Goal: Information Seeking & Learning: Learn about a topic

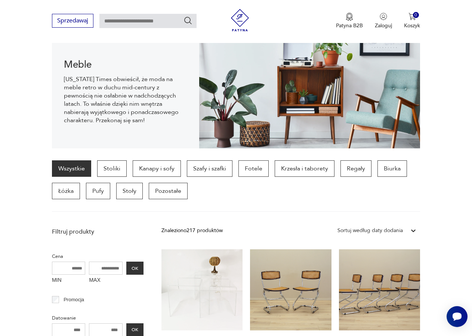
scroll to position [87, 0]
click at [108, 167] on p "Stoliki" at bounding box center [111, 168] width 29 height 16
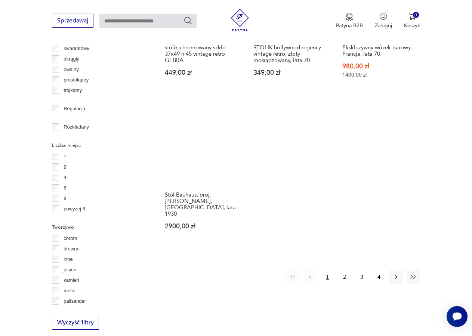
scroll to position [998, 0]
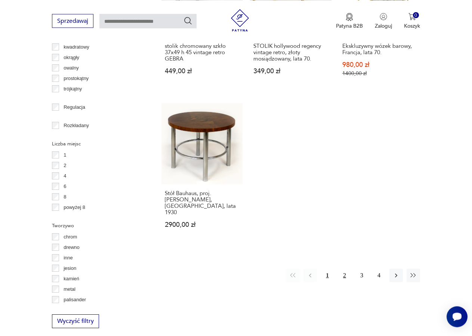
click at [345, 268] on button "2" at bounding box center [344, 274] width 13 height 13
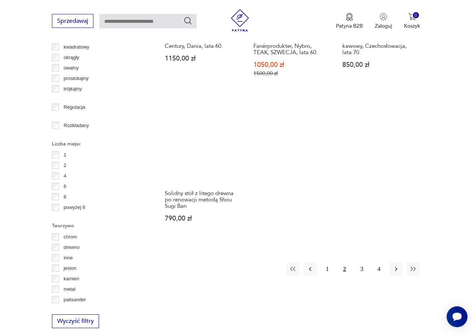
scroll to position [998, 0]
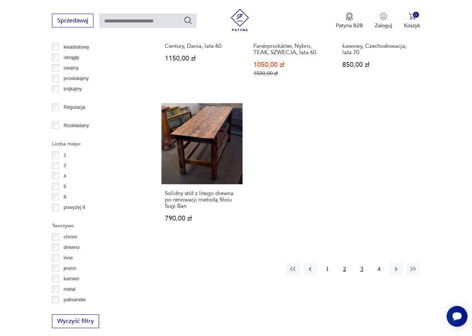
click at [360, 262] on button "3" at bounding box center [361, 268] width 13 height 13
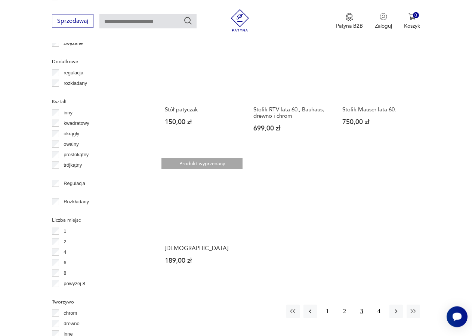
scroll to position [1037, 0]
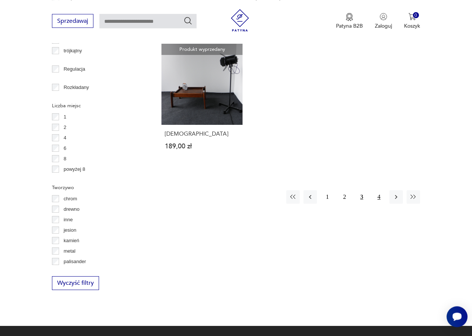
click at [378, 190] on button "4" at bounding box center [378, 196] width 13 height 13
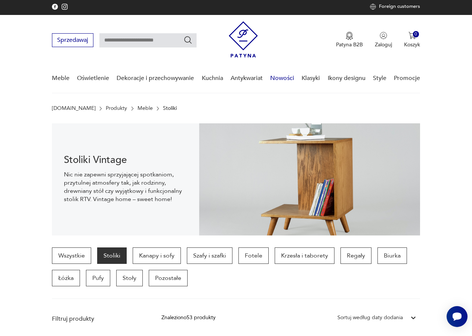
click at [282, 80] on link "Nowości" at bounding box center [282, 78] width 24 height 29
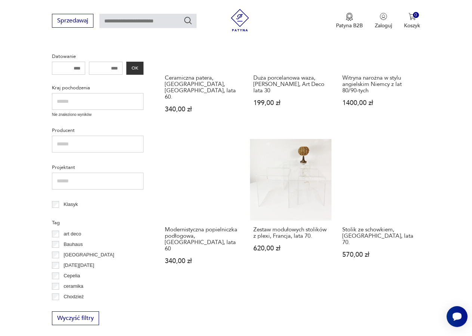
scroll to position [249, 0]
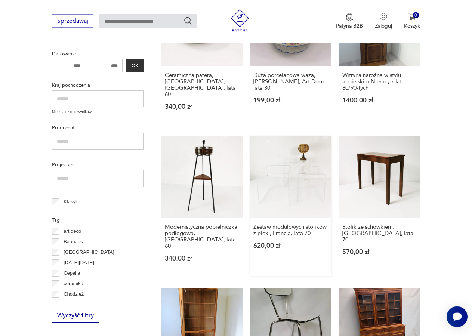
click at [304, 183] on link "Zestaw modułowych stolików z plexi, Francja, lata 70. 620,00 zł" at bounding box center [290, 205] width 81 height 139
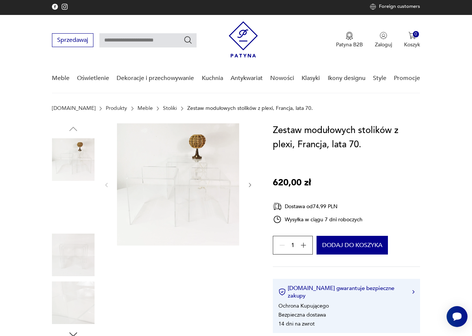
click at [161, 180] on img at bounding box center [178, 184] width 122 height 122
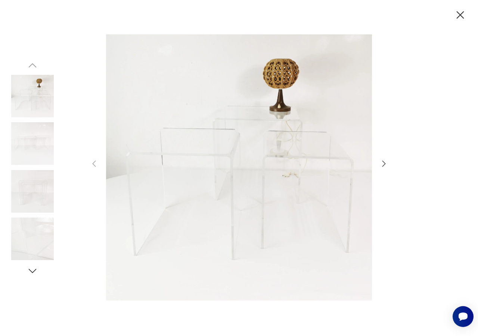
click at [383, 164] on icon "button" at bounding box center [383, 163] width 9 height 9
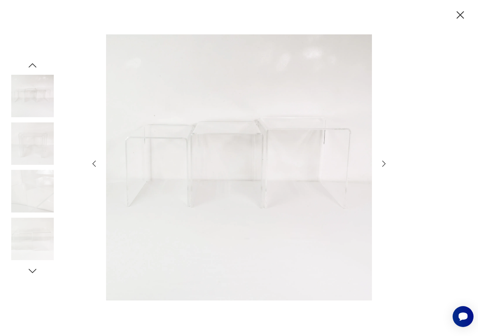
click at [383, 164] on icon "button" at bounding box center [383, 163] width 9 height 9
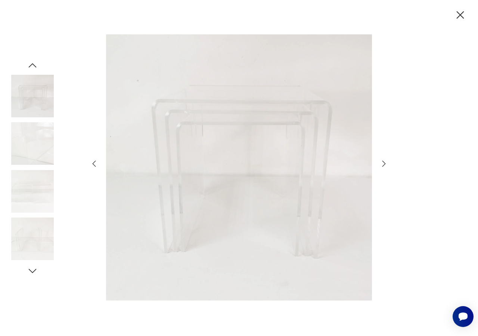
click at [383, 164] on icon "button" at bounding box center [383, 163] width 9 height 9
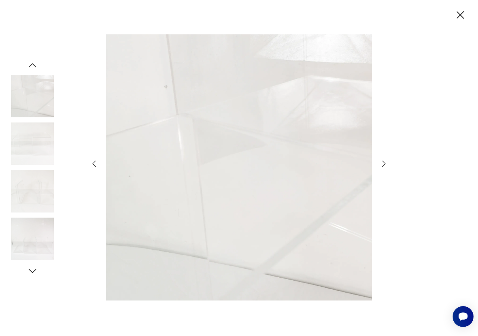
click at [383, 164] on icon "button" at bounding box center [383, 163] width 9 height 9
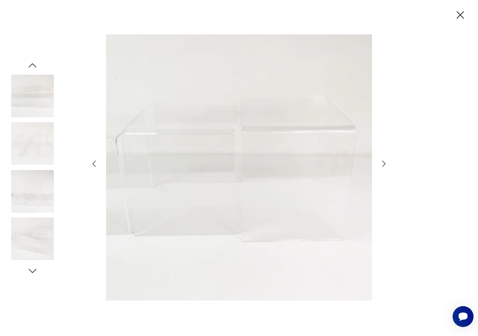
click at [383, 164] on icon "button" at bounding box center [383, 163] width 9 height 9
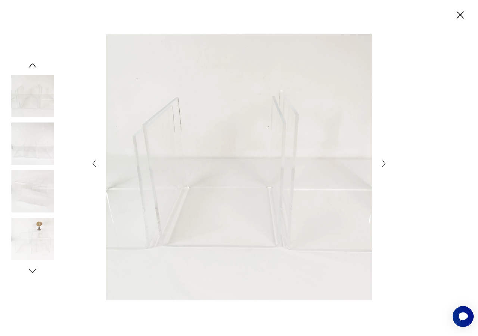
click at [383, 164] on icon "button" at bounding box center [383, 163] width 9 height 9
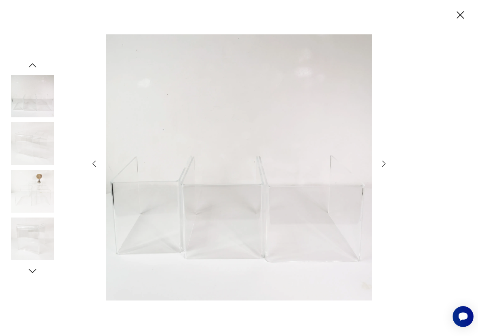
click at [383, 164] on icon "button" at bounding box center [383, 163] width 9 height 9
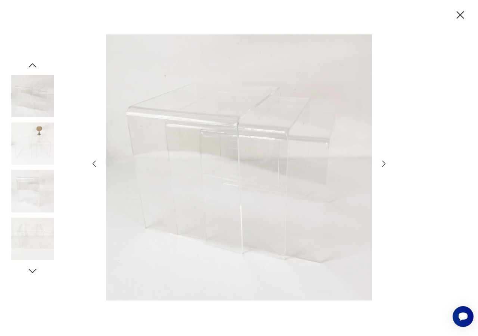
click at [463, 15] on icon "button" at bounding box center [460, 15] width 13 height 13
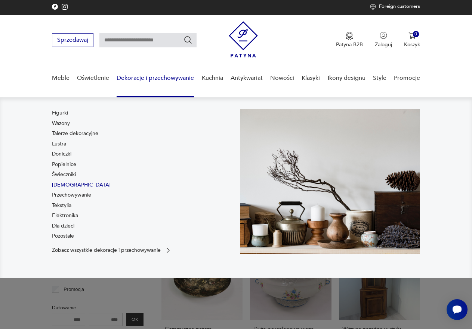
click at [65, 184] on link "[DEMOGRAPHIC_DATA]" at bounding box center [81, 184] width 59 height 7
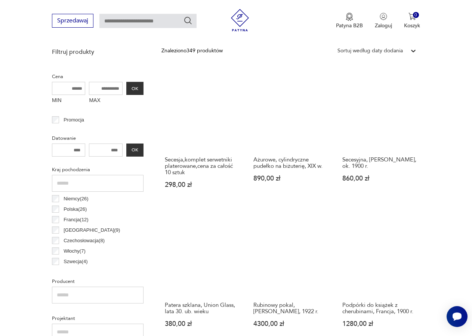
scroll to position [76, 0]
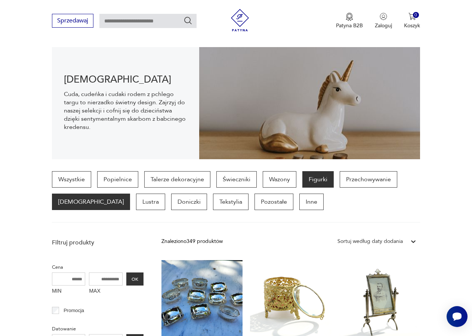
click at [319, 183] on p "Figurki" at bounding box center [317, 179] width 31 height 16
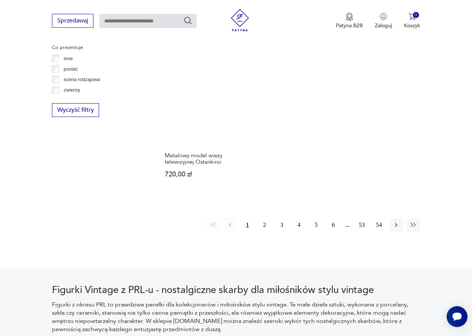
scroll to position [998, 0]
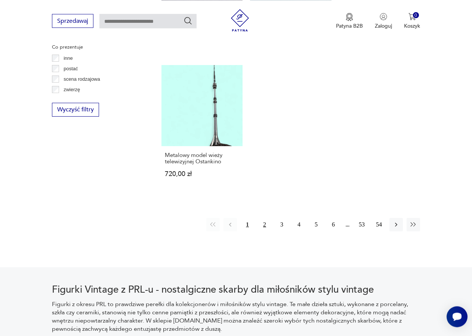
click at [263, 227] on button "2" at bounding box center [264, 224] width 13 height 13
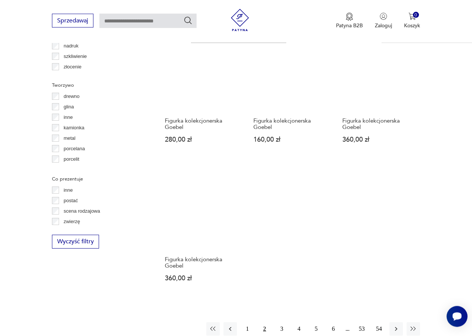
scroll to position [960, 0]
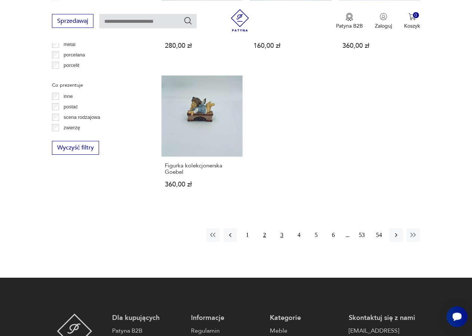
click at [283, 236] on button "3" at bounding box center [281, 234] width 13 height 13
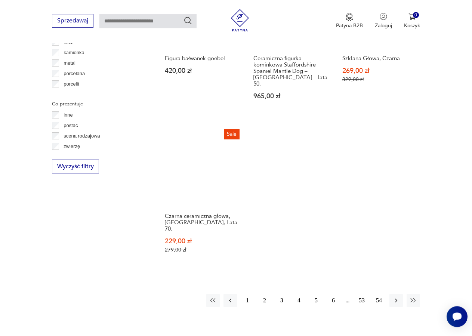
scroll to position [998, 0]
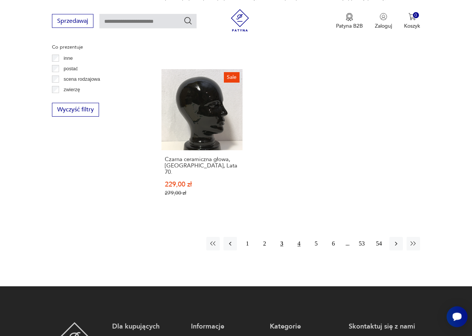
click at [299, 237] on button "4" at bounding box center [298, 243] width 13 height 13
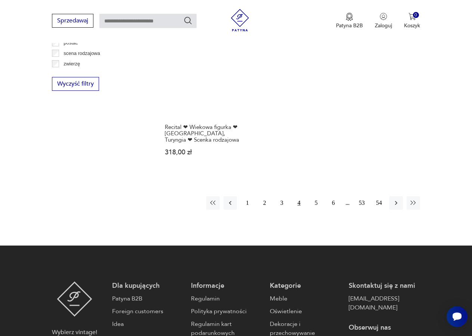
scroll to position [1037, 0]
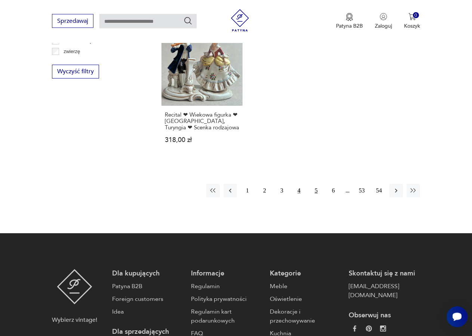
click at [318, 193] on button "5" at bounding box center [315, 190] width 13 height 13
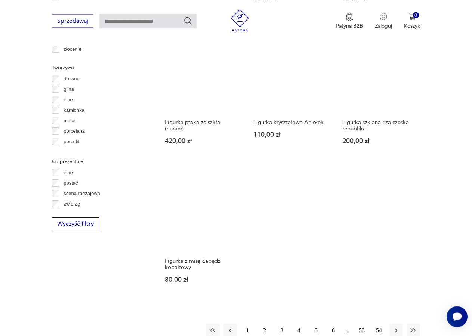
scroll to position [960, 0]
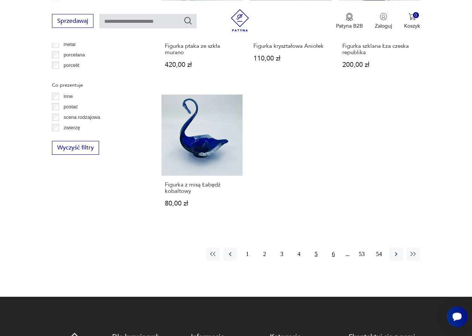
click at [334, 247] on button "6" at bounding box center [332, 253] width 13 height 13
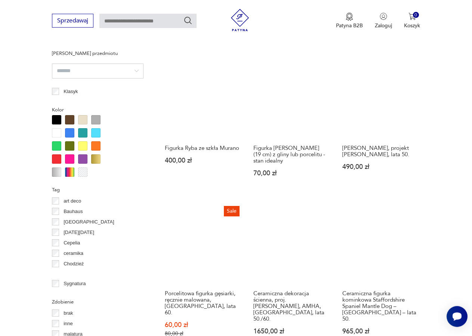
scroll to position [541, 0]
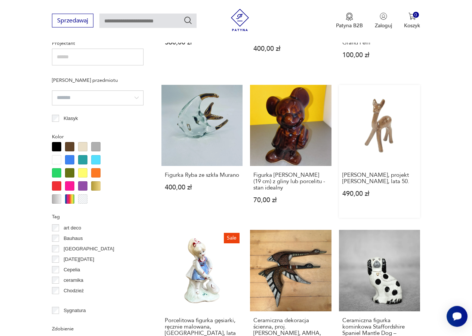
click at [379, 129] on link "[PERSON_NAME], projekt [PERSON_NAME], lata 50. 490,00 zł" at bounding box center [379, 151] width 81 height 133
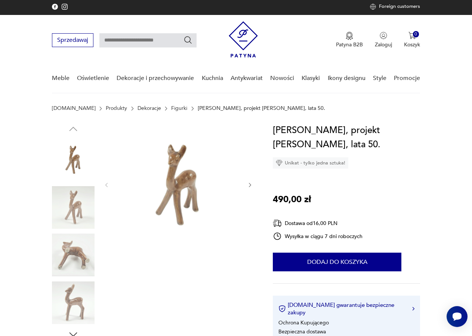
click at [249, 186] on icon "button" at bounding box center [250, 185] width 6 height 6
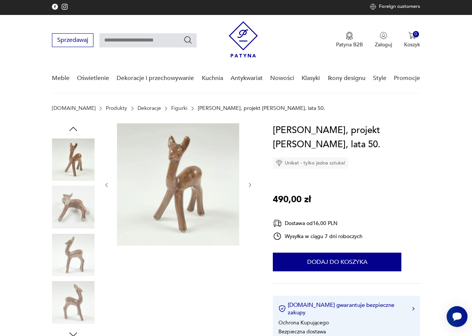
click at [249, 186] on icon "button" at bounding box center [250, 185] width 6 height 6
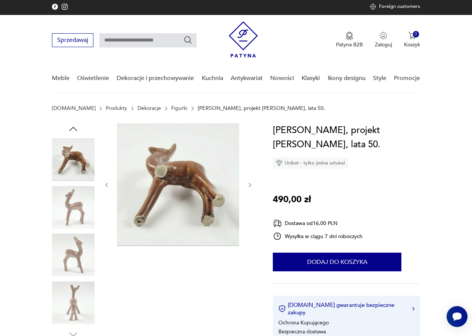
click at [249, 186] on icon "button" at bounding box center [250, 185] width 6 height 6
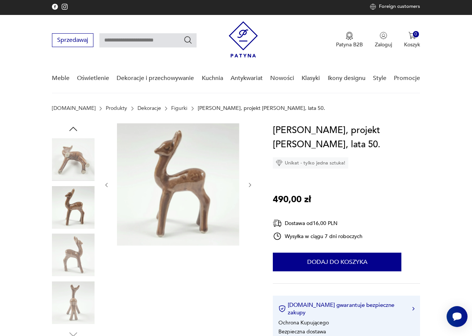
click at [249, 186] on icon "button" at bounding box center [250, 185] width 6 height 6
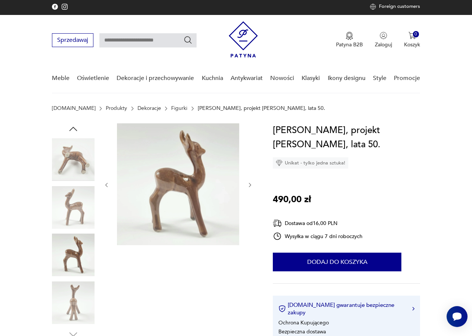
click at [249, 186] on icon "button" at bounding box center [250, 185] width 6 height 6
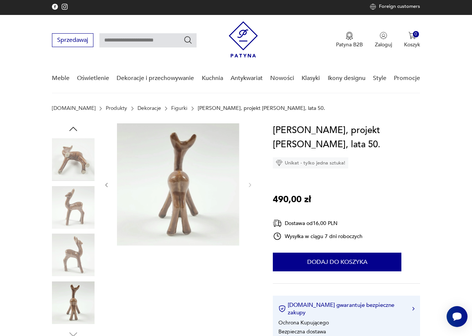
click at [109, 186] on icon "button" at bounding box center [106, 185] width 6 height 6
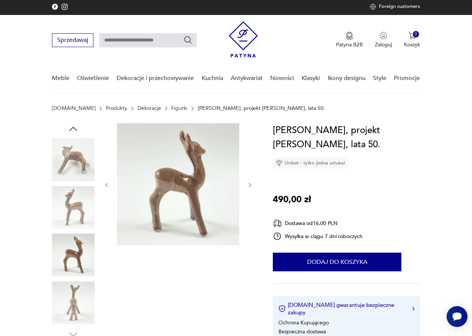
click at [109, 186] on icon "button" at bounding box center [106, 185] width 6 height 6
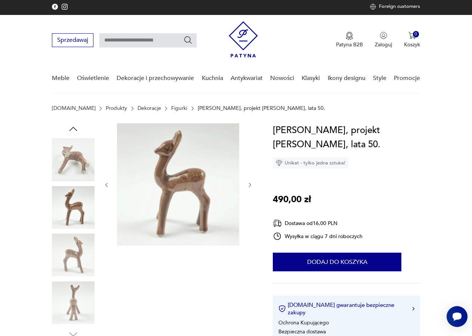
click at [109, 186] on icon "button" at bounding box center [106, 185] width 6 height 6
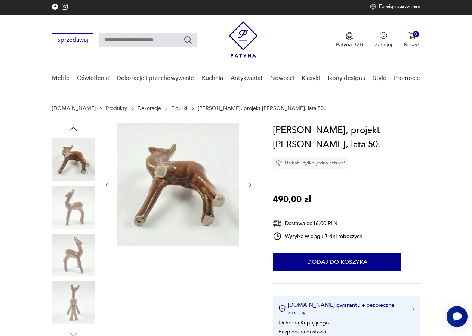
click at [109, 186] on icon "button" at bounding box center [106, 185] width 6 height 6
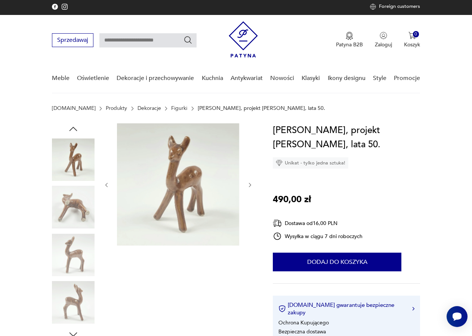
click at [109, 186] on icon "button" at bounding box center [106, 185] width 6 height 6
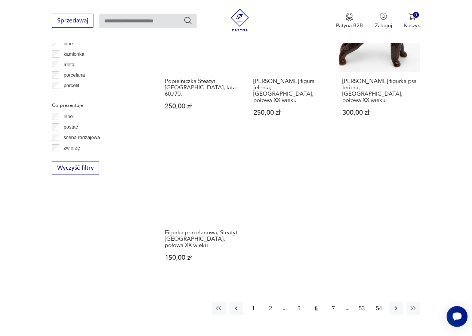
scroll to position [949, 0]
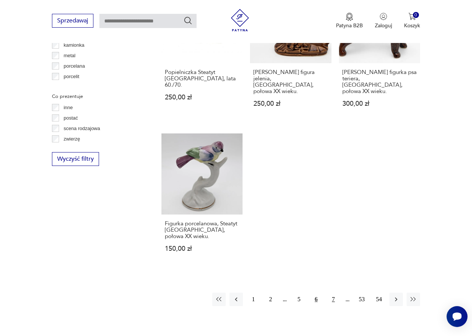
click at [333, 292] on button "7" at bounding box center [332, 298] width 13 height 13
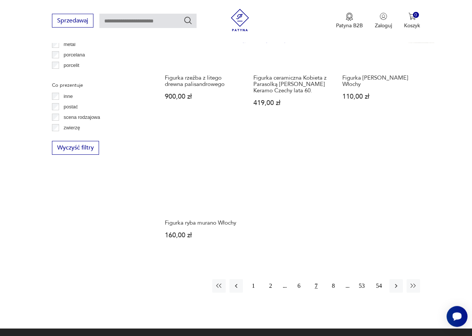
scroll to position [998, 0]
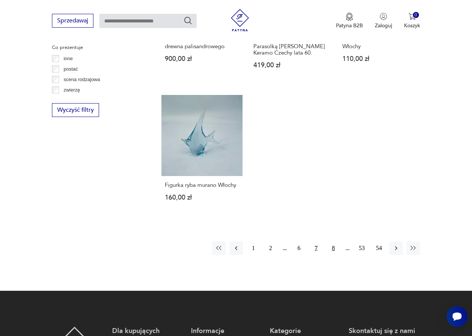
click at [335, 241] on button "8" at bounding box center [332, 247] width 13 height 13
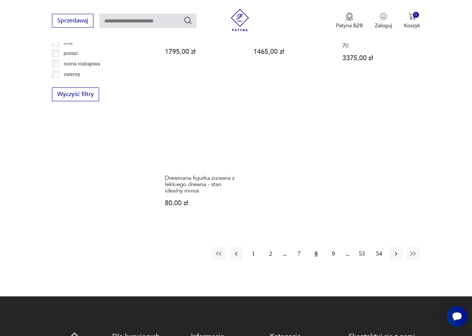
scroll to position [1036, 0]
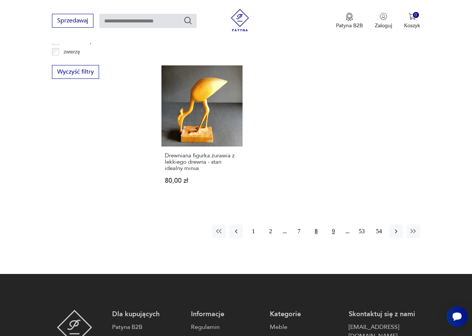
click at [333, 224] on button "9" at bounding box center [332, 230] width 13 height 13
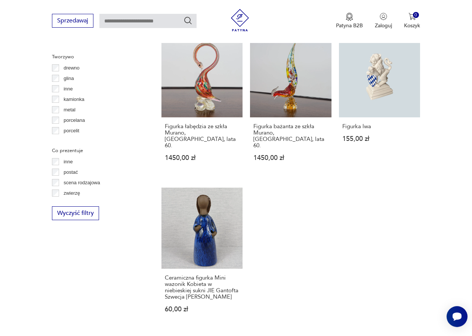
scroll to position [960, 0]
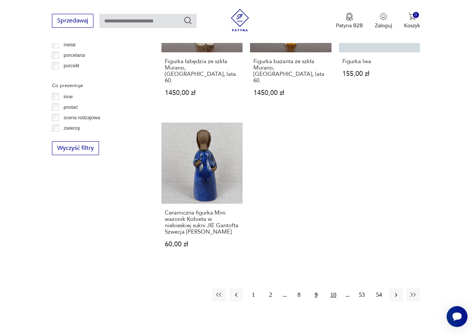
click at [334, 288] on button "10" at bounding box center [332, 294] width 13 height 13
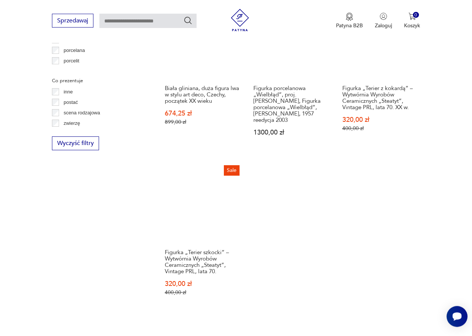
scroll to position [1036, 0]
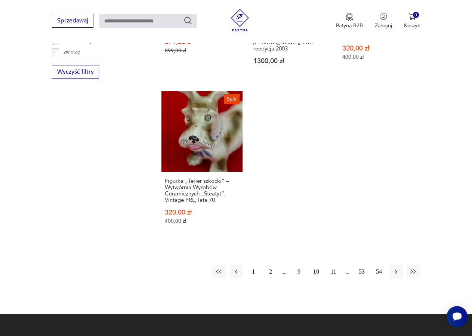
click at [333, 265] on button "11" at bounding box center [332, 271] width 13 height 13
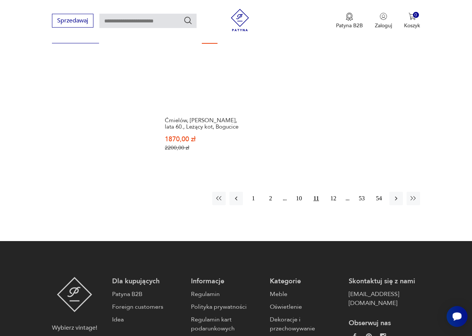
scroll to position [1036, 0]
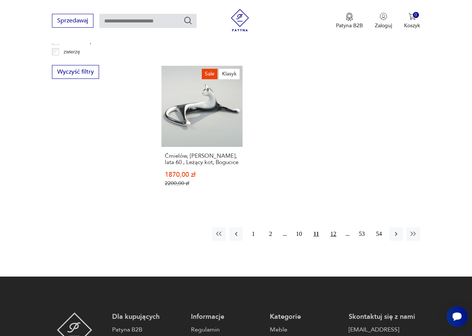
click at [334, 235] on button "12" at bounding box center [332, 233] width 13 height 13
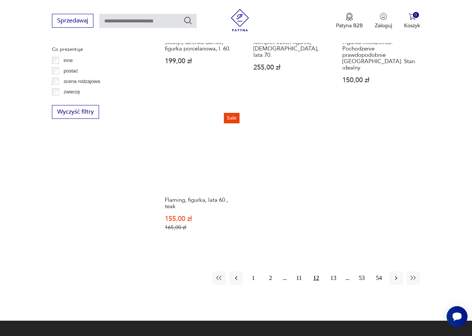
scroll to position [1074, 0]
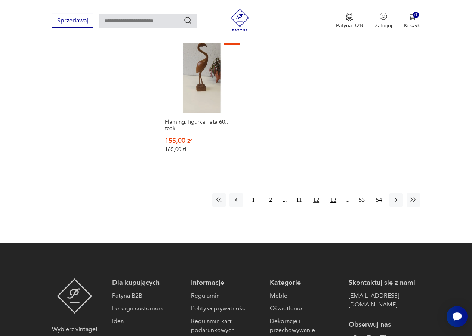
click at [334, 193] on button "13" at bounding box center [332, 199] width 13 height 13
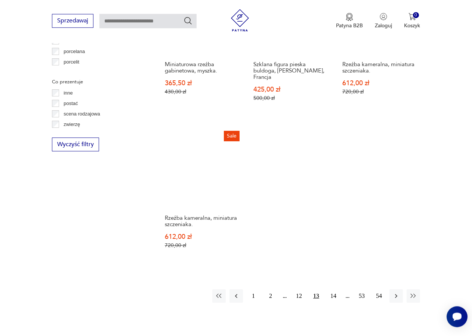
scroll to position [998, 0]
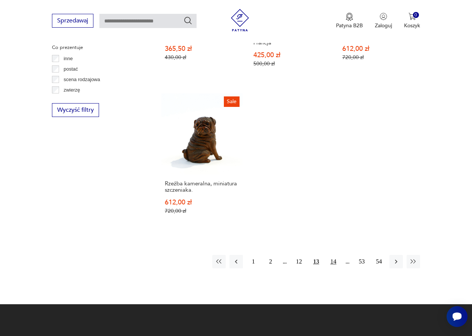
click at [331, 255] on button "14" at bounding box center [332, 261] width 13 height 13
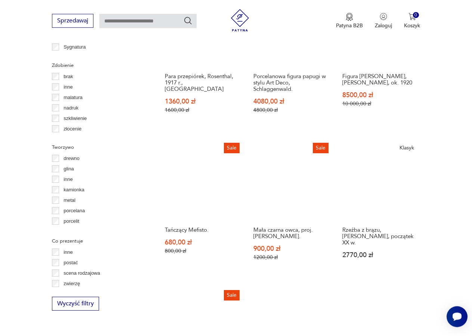
scroll to position [960, 0]
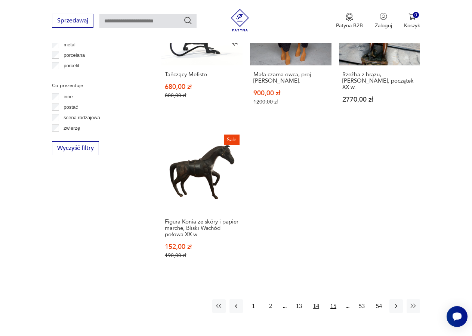
click at [337, 302] on button "15" at bounding box center [332, 305] width 13 height 13
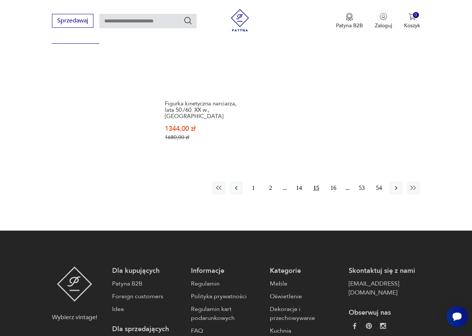
scroll to position [1074, 0]
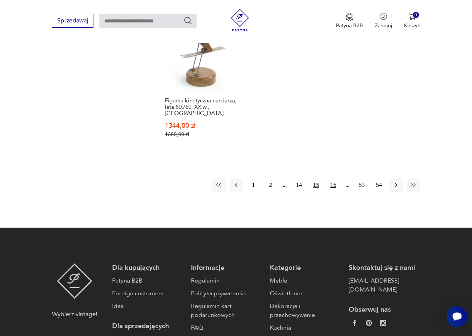
click at [333, 178] on button "16" at bounding box center [332, 184] width 13 height 13
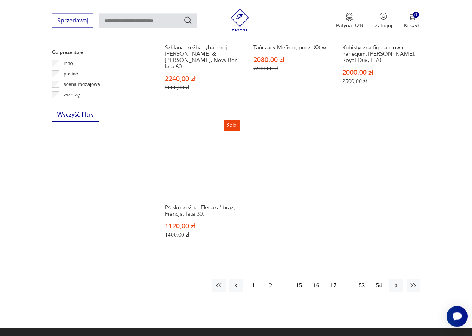
scroll to position [998, 0]
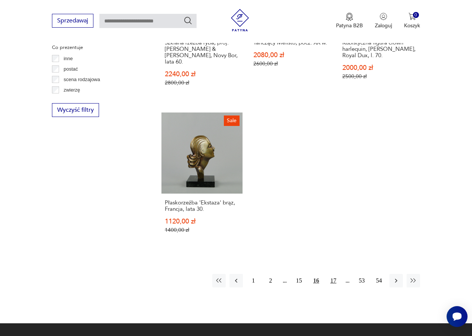
click at [334, 274] on button "17" at bounding box center [332, 280] width 13 height 13
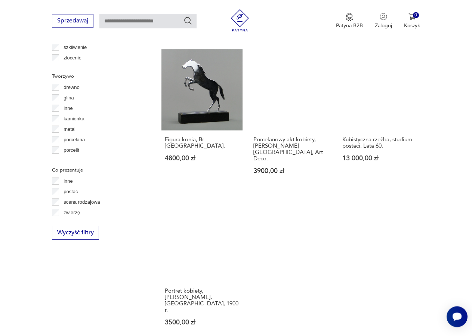
scroll to position [922, 0]
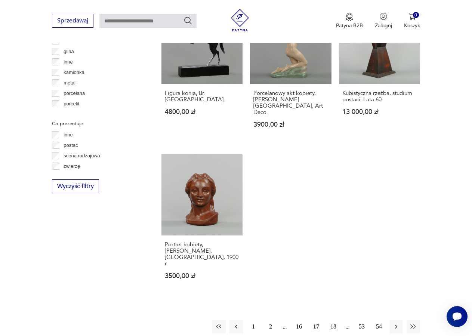
click at [332, 320] on button "18" at bounding box center [332, 326] width 13 height 13
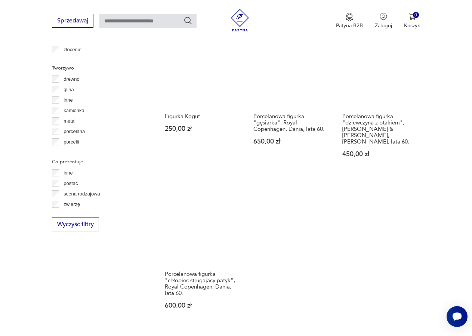
scroll to position [998, 0]
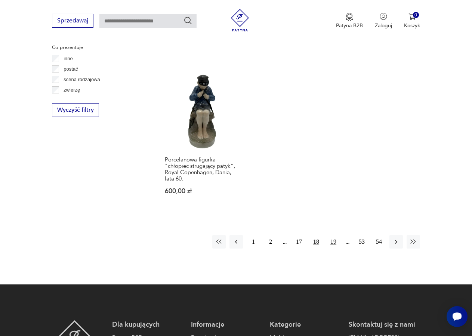
click at [333, 235] on button "19" at bounding box center [332, 241] width 13 height 13
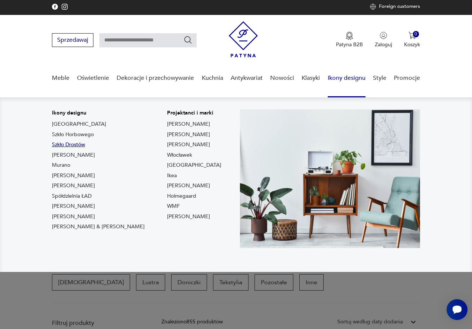
click at [77, 145] on link "Szkło Drostów" at bounding box center [68, 144] width 33 height 7
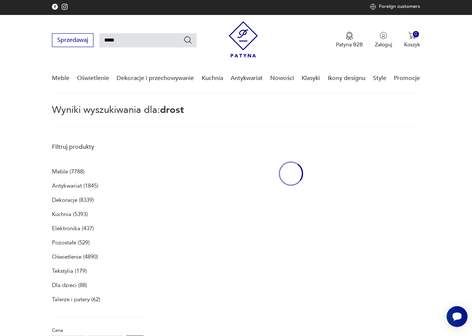
type input "*****"
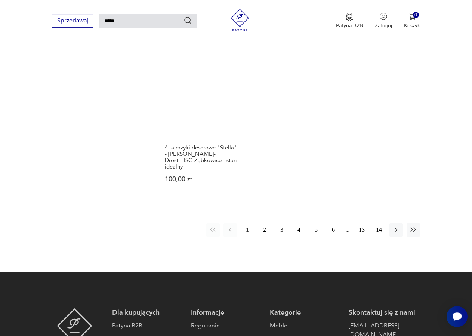
scroll to position [859, 0]
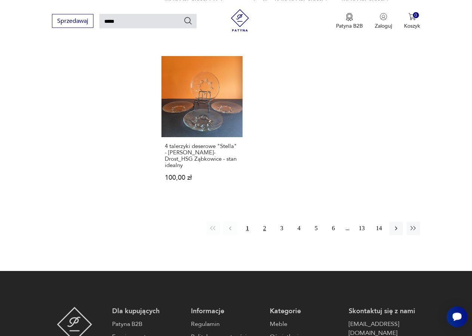
click at [267, 221] on button "2" at bounding box center [264, 227] width 13 height 13
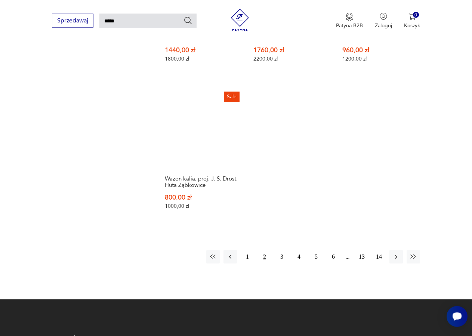
scroll to position [914, 0]
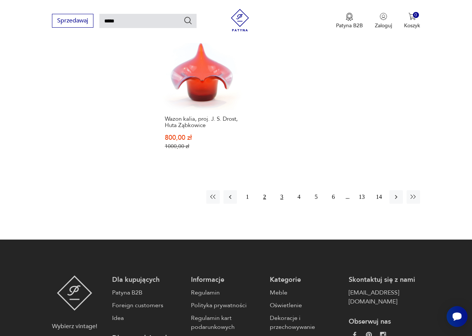
click at [282, 190] on button "3" at bounding box center [281, 196] width 13 height 13
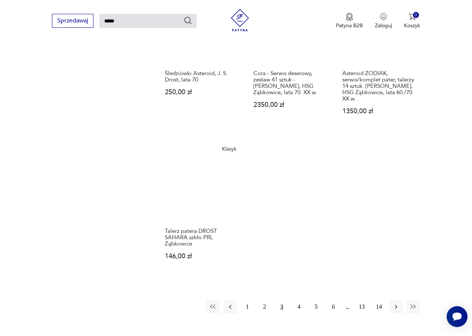
scroll to position [903, 0]
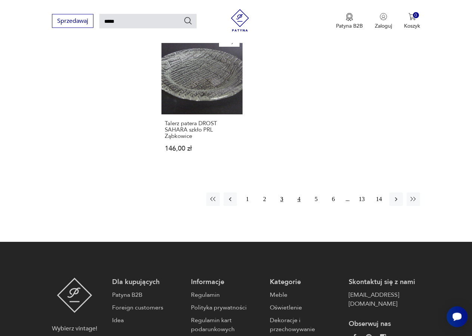
click at [298, 192] on button "4" at bounding box center [298, 198] width 13 height 13
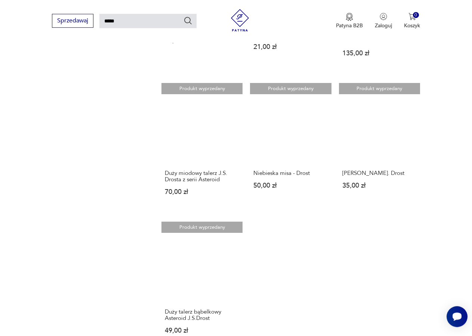
scroll to position [789, 0]
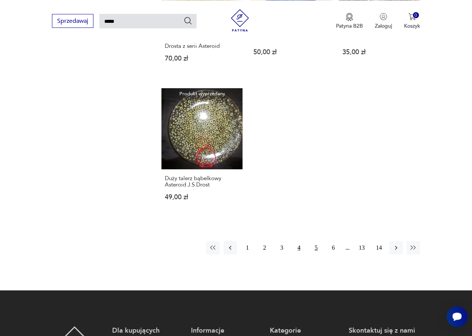
click at [314, 242] on button "5" at bounding box center [315, 247] width 13 height 13
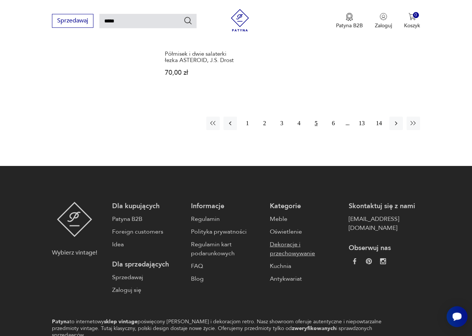
scroll to position [834, 0]
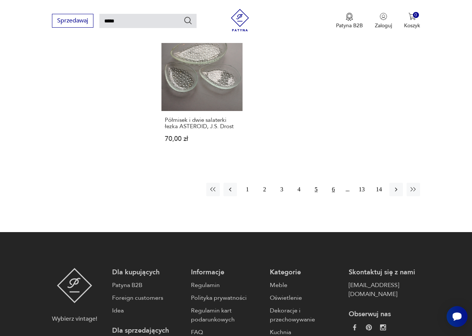
click at [333, 190] on button "6" at bounding box center [332, 189] width 13 height 13
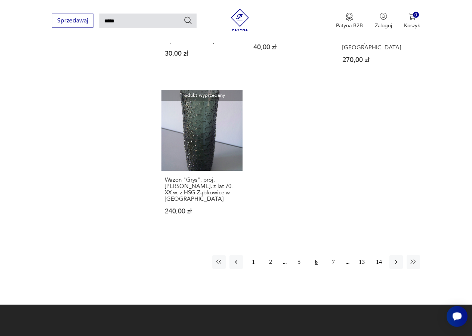
scroll to position [838, 0]
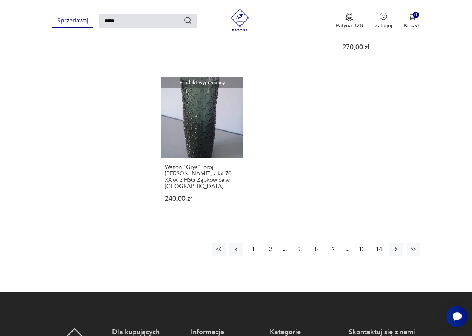
click at [333, 248] on button "7" at bounding box center [332, 248] width 13 height 13
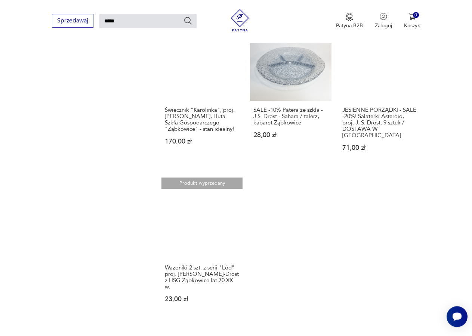
scroll to position [865, 0]
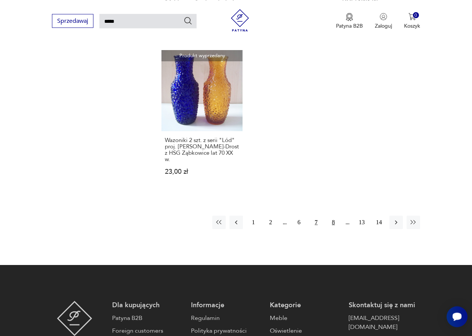
click at [333, 215] on button "8" at bounding box center [332, 221] width 13 height 13
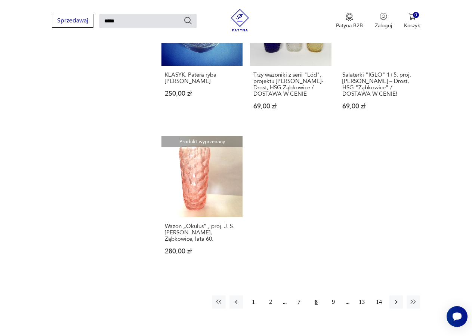
scroll to position [838, 0]
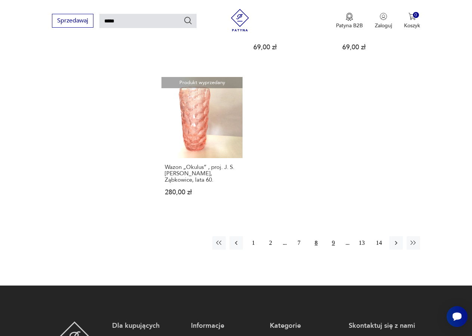
click at [333, 237] on button "9" at bounding box center [332, 242] width 13 height 13
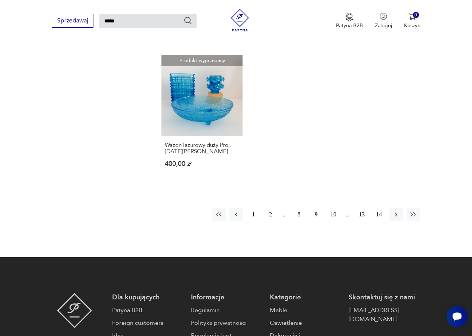
scroll to position [822, 0]
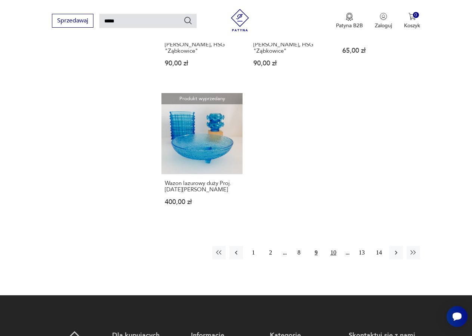
click at [334, 246] on button "10" at bounding box center [332, 252] width 13 height 13
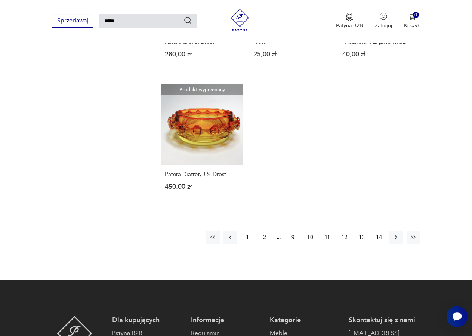
scroll to position [827, 0]
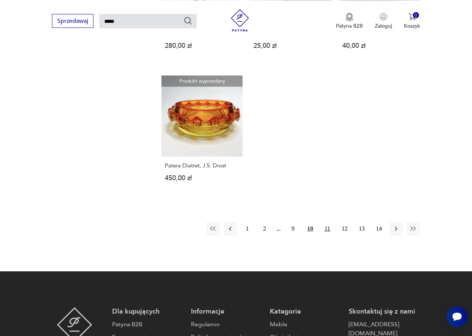
click at [327, 222] on button "11" at bounding box center [326, 228] width 13 height 13
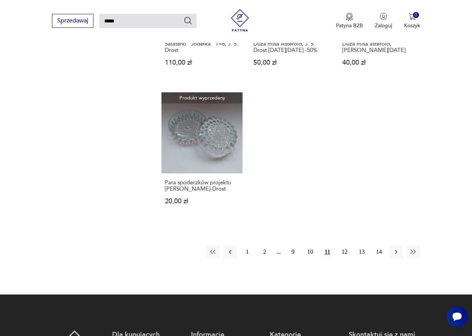
scroll to position [865, 0]
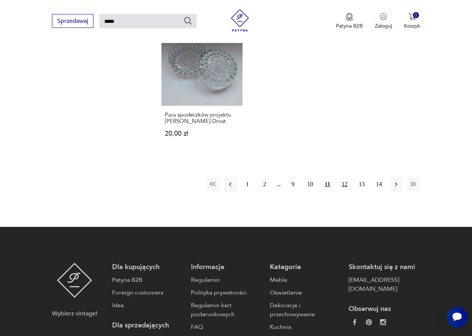
click at [345, 177] on button "12" at bounding box center [344, 183] width 13 height 13
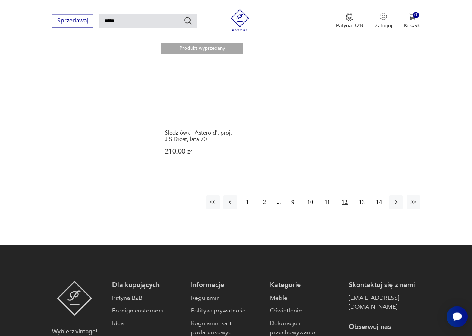
scroll to position [903, 0]
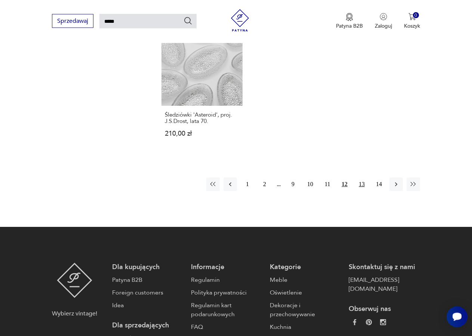
click at [362, 177] on button "13" at bounding box center [361, 183] width 13 height 13
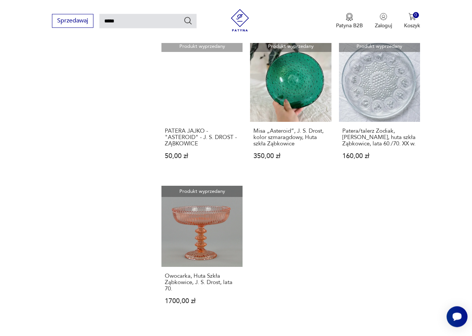
scroll to position [827, 0]
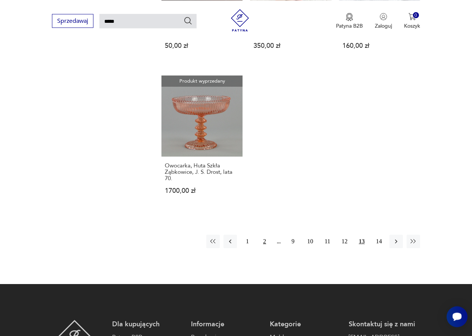
click at [264, 234] on button "2" at bounding box center [264, 240] width 13 height 13
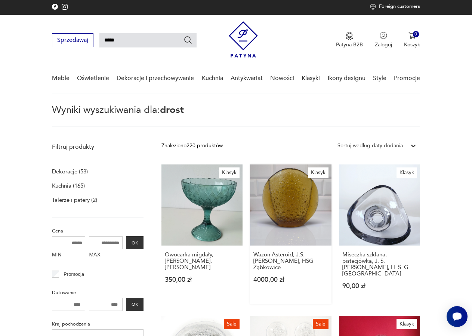
click at [293, 215] on link "Klasyk Wazon Asteroid, J.S. Drost, HSG Ząbkowice 4000,00 zł" at bounding box center [290, 233] width 81 height 139
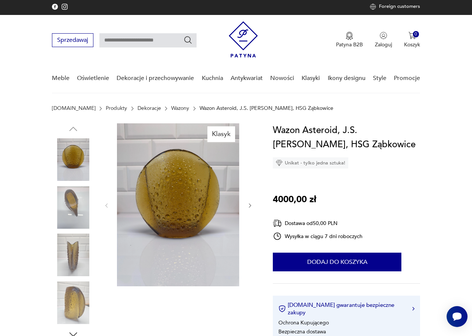
click at [249, 206] on icon "button" at bounding box center [250, 205] width 6 height 6
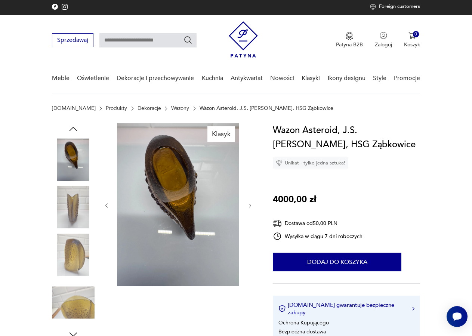
click at [249, 206] on icon "button" at bounding box center [250, 205] width 6 height 6
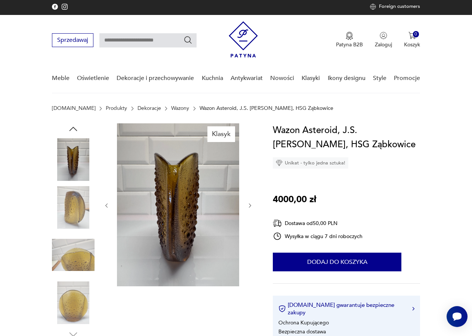
click at [249, 206] on icon "button" at bounding box center [250, 205] width 6 height 6
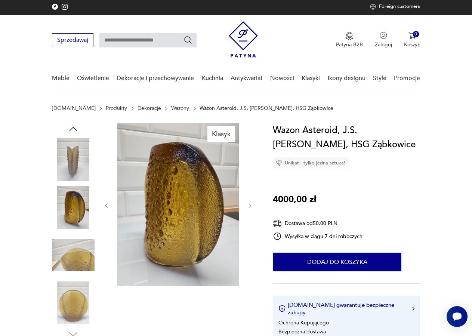
click at [249, 206] on icon "button" at bounding box center [250, 205] width 6 height 6
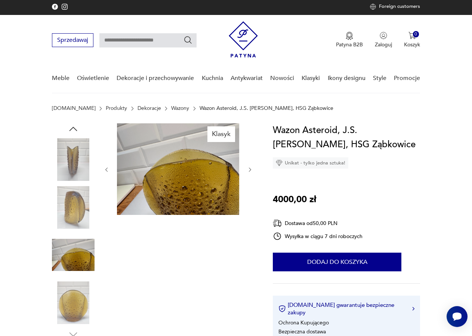
click at [249, 206] on div at bounding box center [177, 169] width 149 height 93
click at [249, 173] on button "button" at bounding box center [250, 169] width 6 height 7
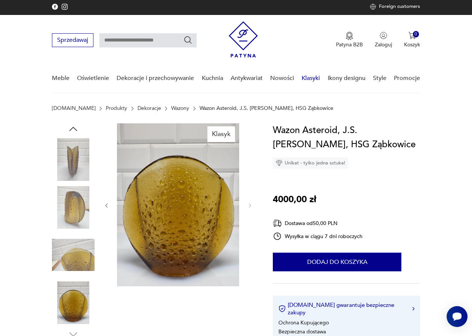
click at [310, 79] on link "Klasyki" at bounding box center [310, 78] width 18 height 29
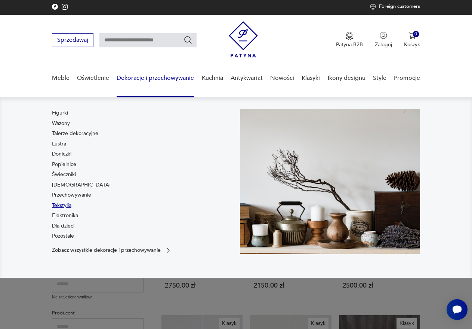
click at [66, 205] on link "Tekstylia" at bounding box center [61, 205] width 19 height 7
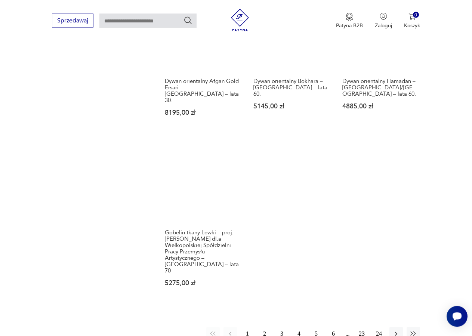
scroll to position [1103, 0]
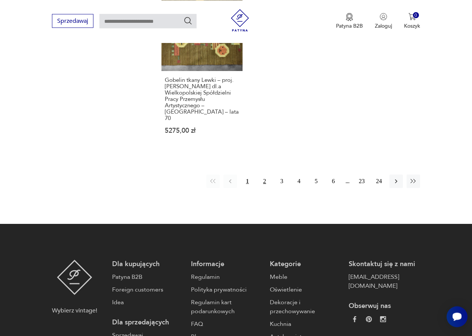
click at [265, 174] on button "2" at bounding box center [264, 180] width 13 height 13
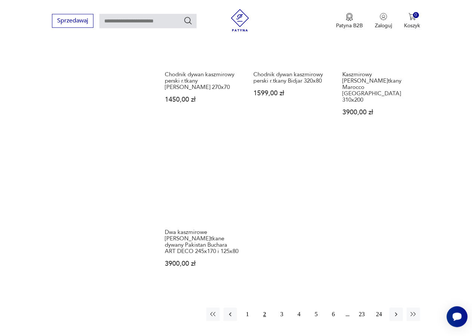
scroll to position [998, 0]
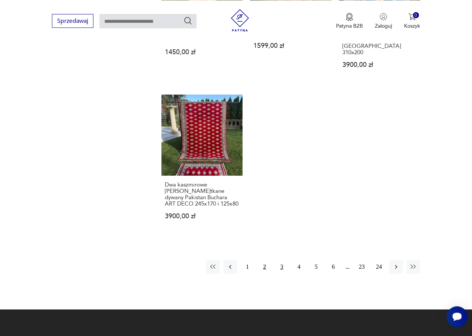
click at [282, 260] on button "3" at bounding box center [281, 266] width 13 height 13
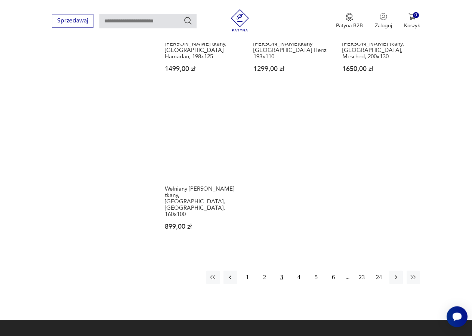
scroll to position [1037, 0]
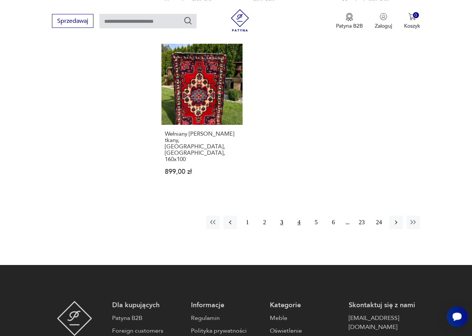
click at [298, 215] on button "4" at bounding box center [298, 221] width 13 height 13
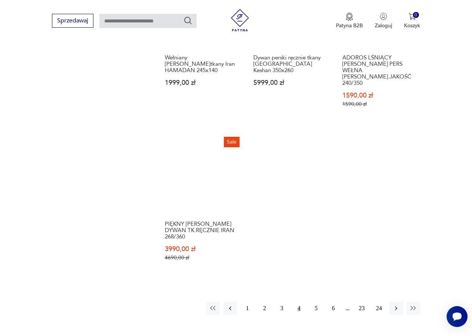
scroll to position [1037, 0]
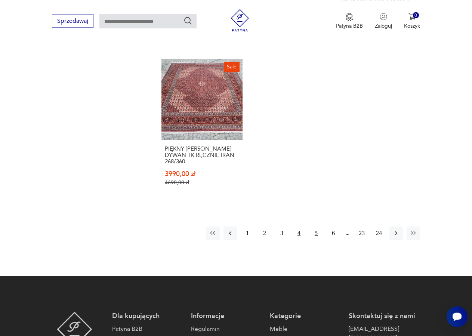
click at [317, 226] on button "5" at bounding box center [315, 232] width 13 height 13
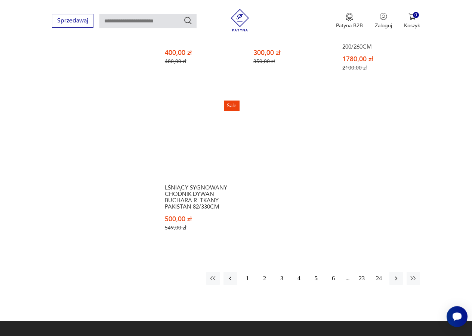
scroll to position [1113, 0]
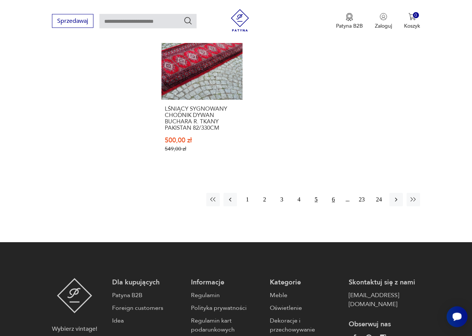
click at [336, 193] on button "6" at bounding box center [332, 199] width 13 height 13
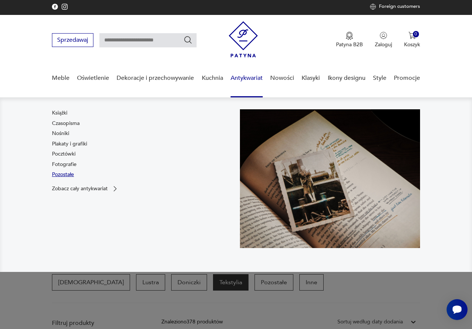
click at [72, 174] on link "Pozostałe" at bounding box center [63, 174] width 22 height 7
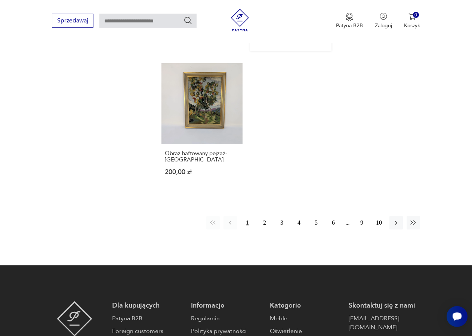
scroll to position [998, 0]
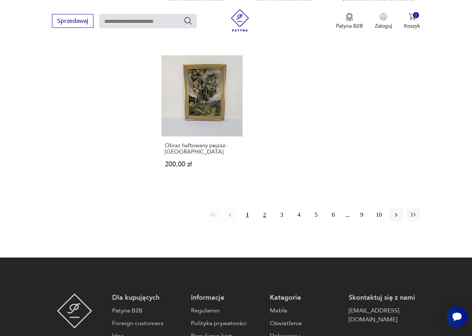
click at [265, 217] on button "2" at bounding box center [264, 214] width 13 height 13
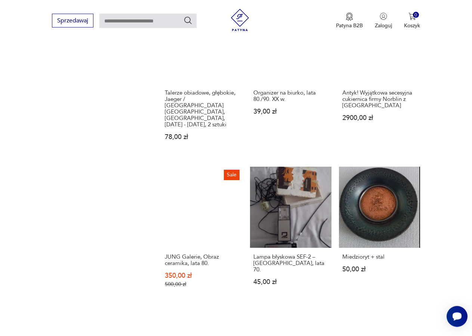
scroll to position [938, 0]
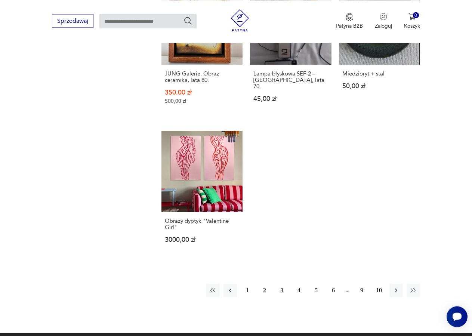
click at [283, 283] on button "3" at bounding box center [281, 289] width 13 height 13
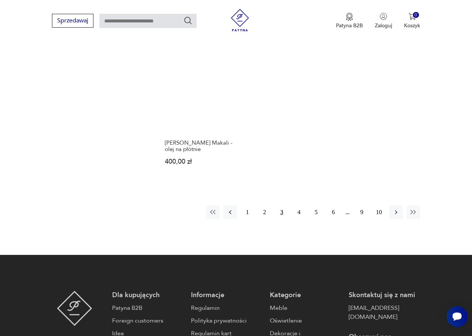
scroll to position [1014, 0]
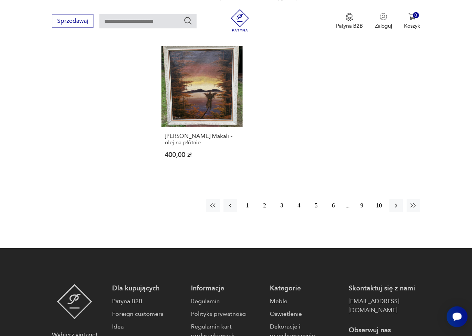
click at [299, 199] on button "4" at bounding box center [298, 205] width 13 height 13
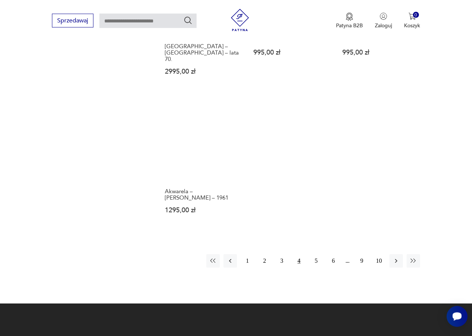
scroll to position [976, 0]
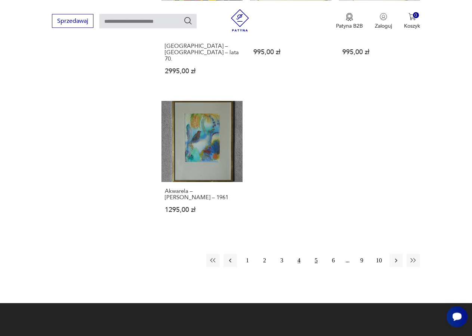
click at [316, 254] on button "5" at bounding box center [315, 260] width 13 height 13
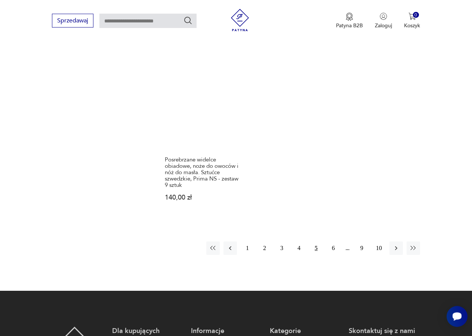
scroll to position [1014, 0]
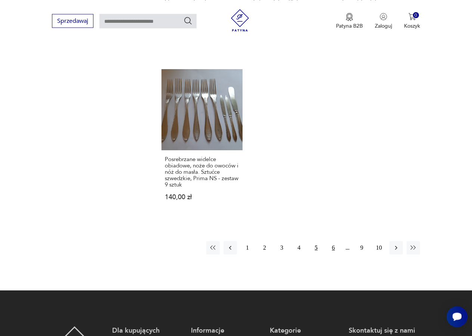
click at [332, 241] on button "6" at bounding box center [332, 247] width 13 height 13
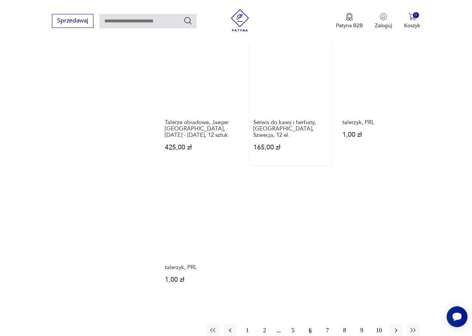
scroll to position [976, 0]
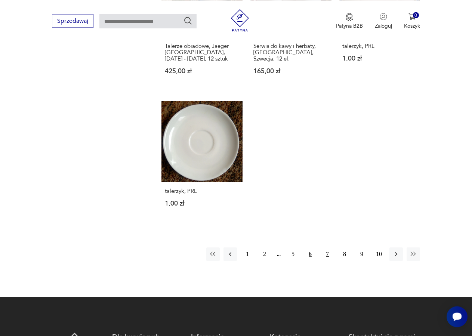
click at [327, 247] on button "7" at bounding box center [326, 253] width 13 height 13
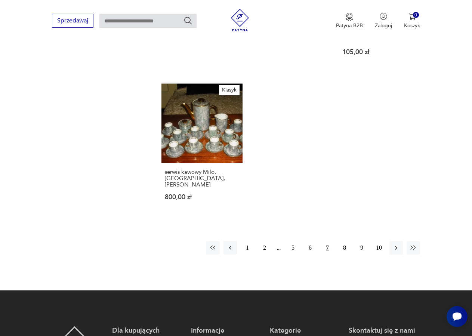
scroll to position [1014, 0]
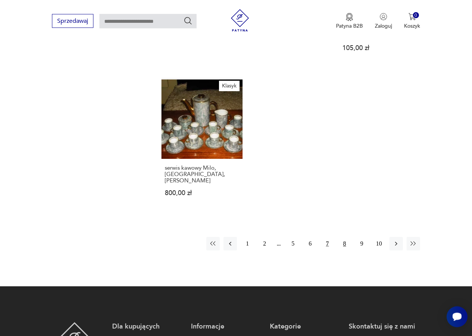
click at [344, 237] on button "8" at bounding box center [344, 243] width 13 height 13
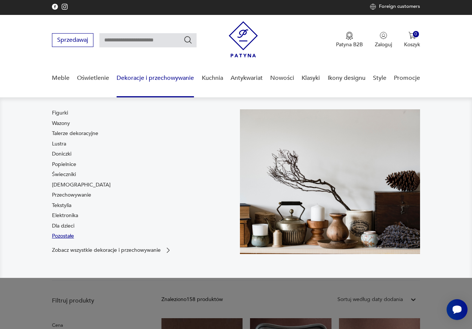
click at [65, 236] on link "Pozostałe" at bounding box center [63, 236] width 22 height 7
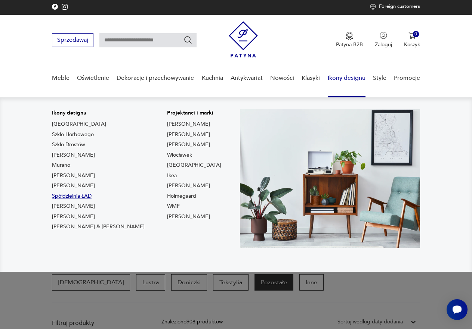
click at [83, 196] on link "Spółdzielnia ŁAD" at bounding box center [72, 196] width 40 height 7
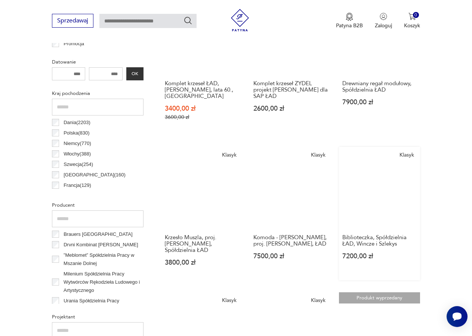
scroll to position [305, 0]
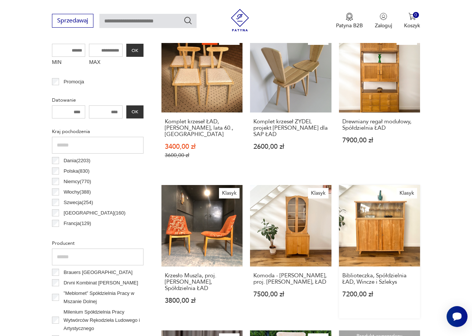
click at [366, 221] on link "Klasyk Biblioteczka, Spółdzielnia ŁAD, Wincze i Szlekys 7200,00 zł" at bounding box center [379, 251] width 81 height 133
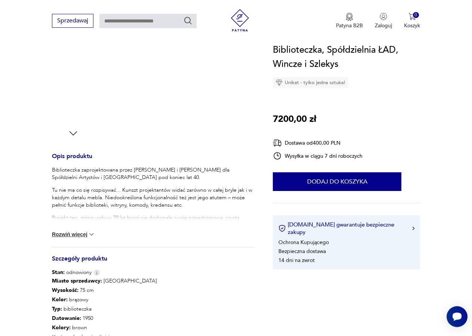
scroll to position [209, 0]
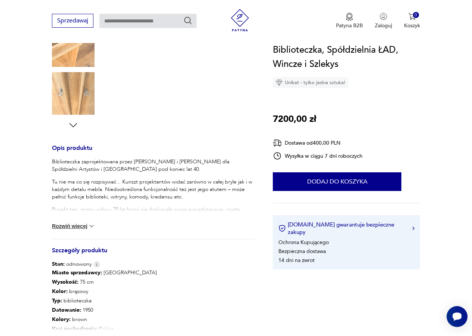
click at [94, 227] on img at bounding box center [91, 225] width 7 height 7
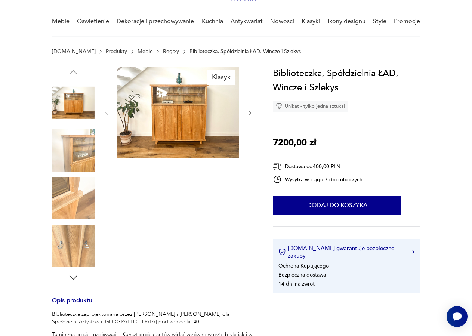
scroll to position [0, 0]
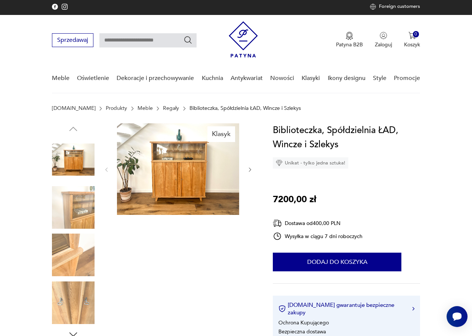
click at [194, 186] on img at bounding box center [178, 168] width 122 height 91
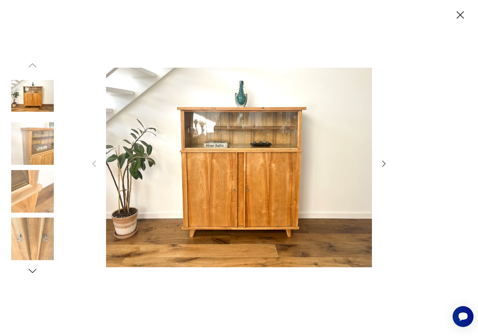
click at [383, 165] on icon "button" at bounding box center [383, 163] width 9 height 9
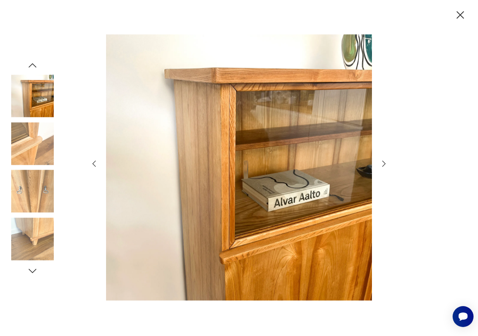
click at [383, 165] on icon "button" at bounding box center [383, 163] width 9 height 9
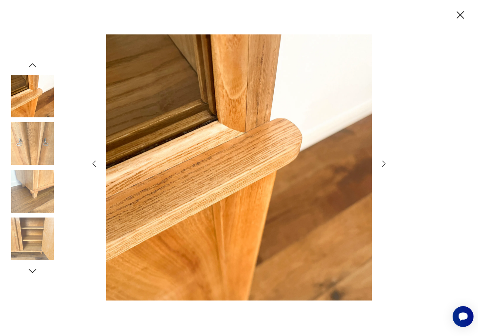
click at [383, 165] on icon "button" at bounding box center [383, 163] width 9 height 9
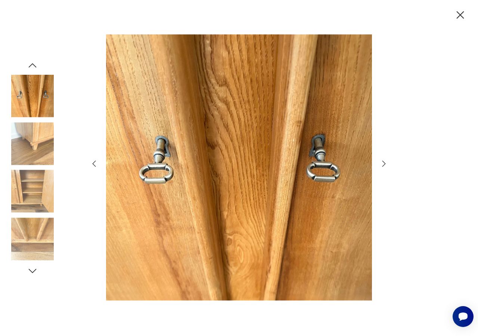
click at [383, 165] on icon "button" at bounding box center [383, 163] width 9 height 9
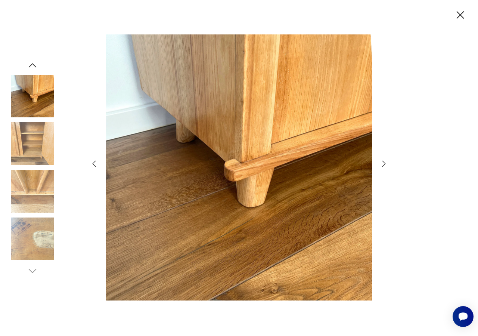
click at [383, 165] on icon "button" at bounding box center [383, 163] width 9 height 9
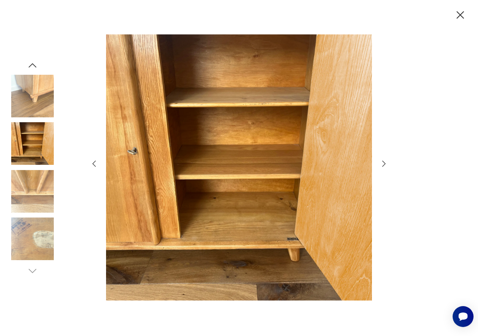
click at [383, 165] on icon "button" at bounding box center [383, 163] width 9 height 9
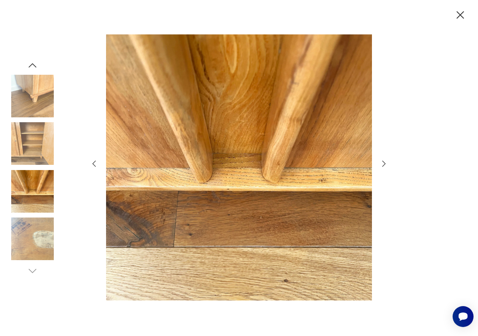
click at [383, 165] on icon "button" at bounding box center [383, 163] width 9 height 9
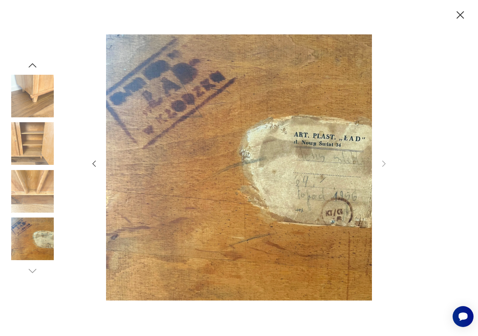
click at [95, 165] on icon "button" at bounding box center [94, 163] width 9 height 9
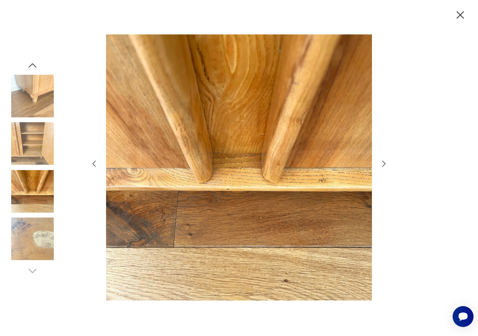
click at [95, 165] on icon "button" at bounding box center [94, 163] width 9 height 9
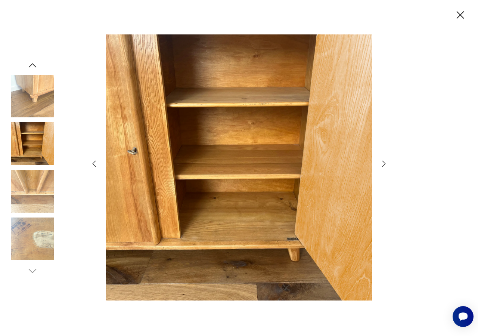
click at [95, 165] on icon "button" at bounding box center [94, 163] width 9 height 9
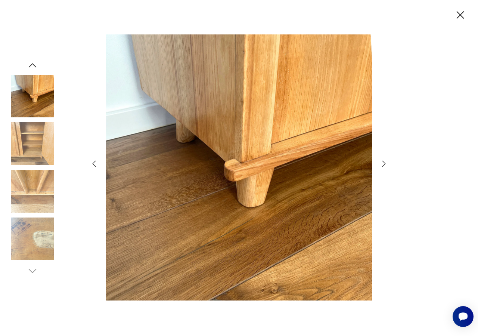
click at [95, 165] on icon "button" at bounding box center [94, 163] width 9 height 9
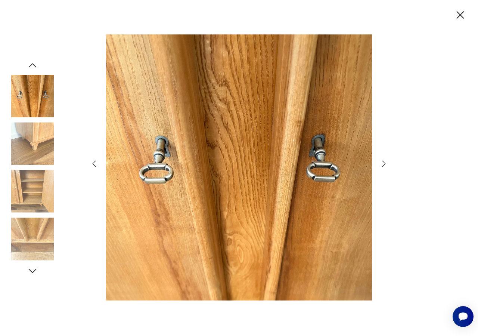
click at [95, 165] on icon "button" at bounding box center [94, 163] width 9 height 9
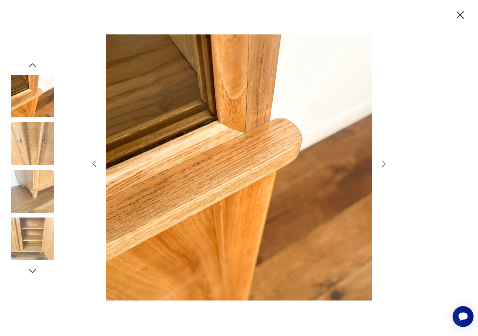
click at [95, 165] on icon "button" at bounding box center [94, 163] width 9 height 9
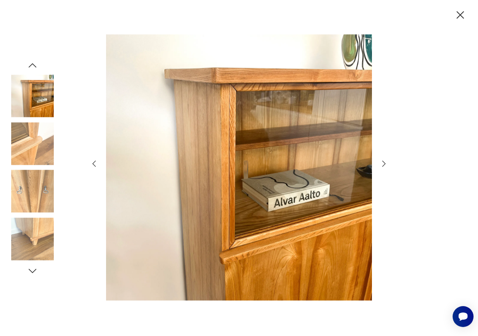
click at [95, 165] on icon "button" at bounding box center [94, 163] width 9 height 9
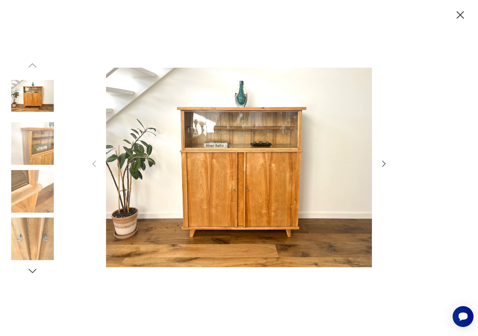
click at [462, 16] on icon "button" at bounding box center [460, 14] width 7 height 7
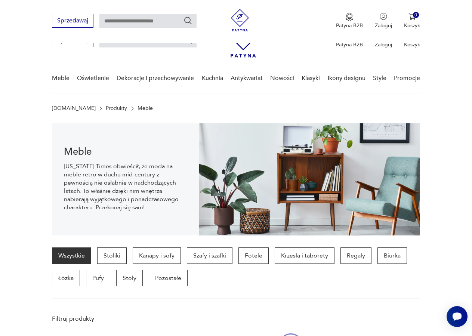
scroll to position [261, 0]
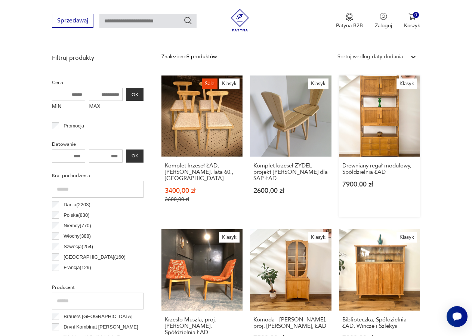
click at [367, 130] on link "Klasyk Drewniany regał modułowy, Spółdzielnia ŁAD 7900,00 zł" at bounding box center [379, 146] width 81 height 142
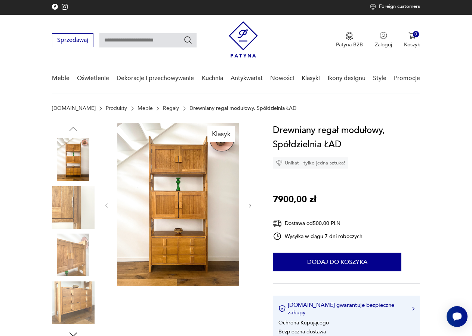
click at [157, 179] on img at bounding box center [178, 204] width 122 height 163
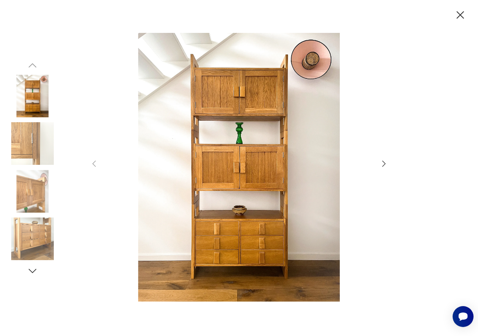
click at [384, 162] on icon "button" at bounding box center [383, 163] width 3 height 6
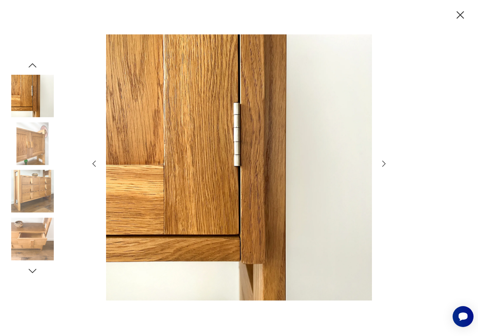
click at [384, 162] on icon "button" at bounding box center [383, 163] width 3 height 6
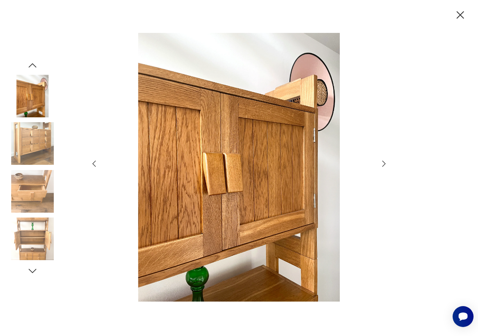
click at [384, 162] on icon "button" at bounding box center [383, 163] width 3 height 6
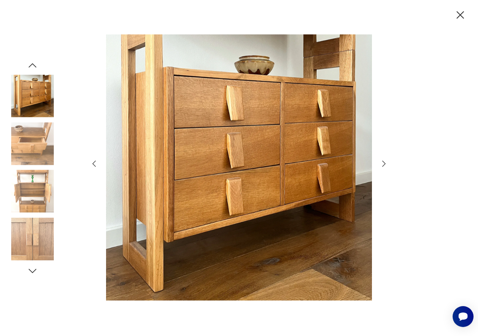
click at [384, 162] on icon "button" at bounding box center [383, 163] width 3 height 6
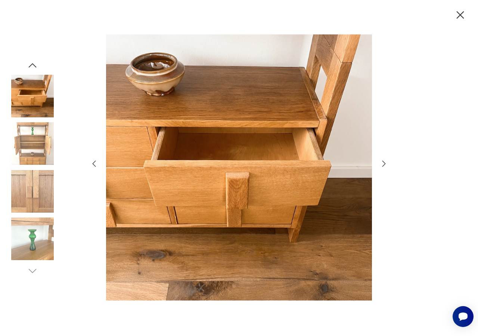
click at [384, 162] on icon "button" at bounding box center [383, 163] width 3 height 6
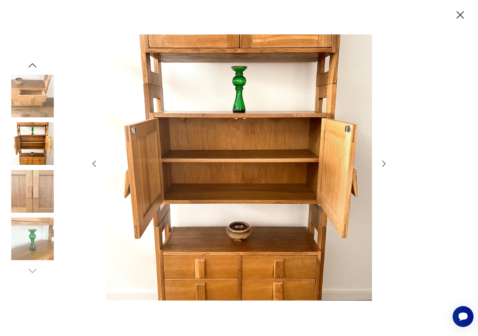
click at [384, 162] on icon "button" at bounding box center [383, 163] width 3 height 6
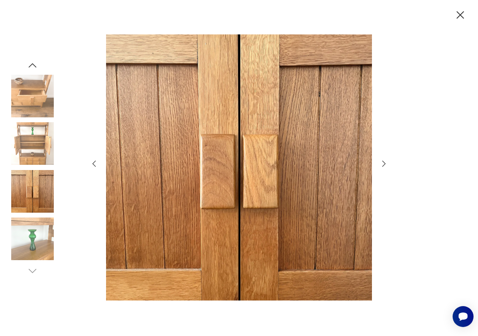
click at [384, 162] on icon "button" at bounding box center [383, 163] width 3 height 6
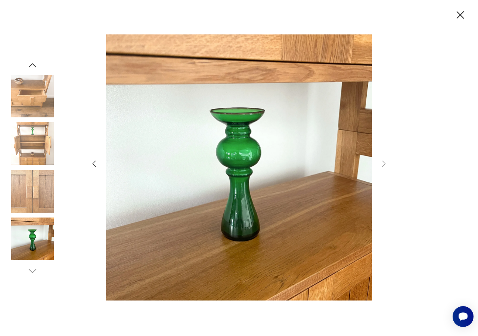
click at [93, 162] on icon "button" at bounding box center [94, 163] width 9 height 9
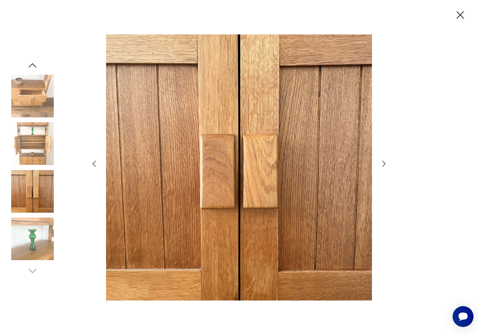
click at [93, 162] on icon "button" at bounding box center [94, 163] width 9 height 9
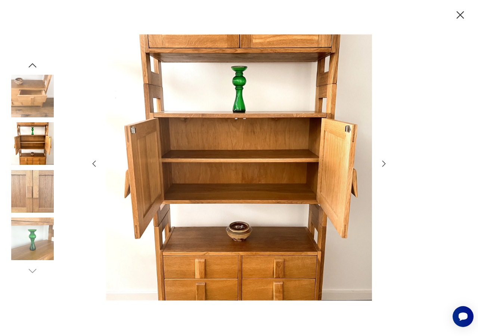
click at [93, 162] on icon "button" at bounding box center [94, 163] width 9 height 9
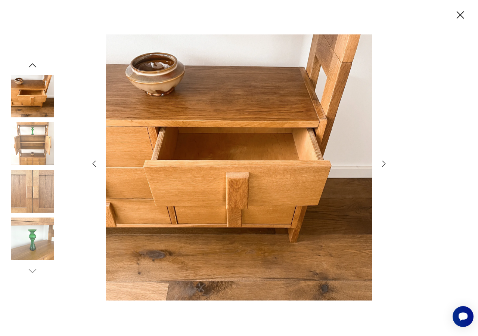
click at [93, 162] on icon "button" at bounding box center [94, 163] width 9 height 9
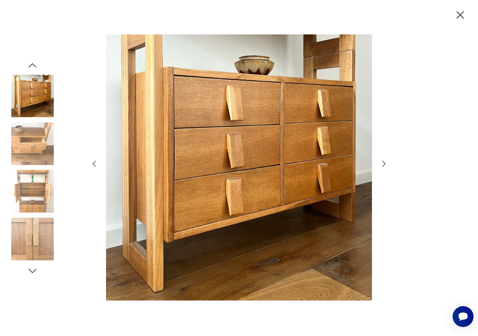
click at [93, 162] on icon "button" at bounding box center [94, 163] width 9 height 9
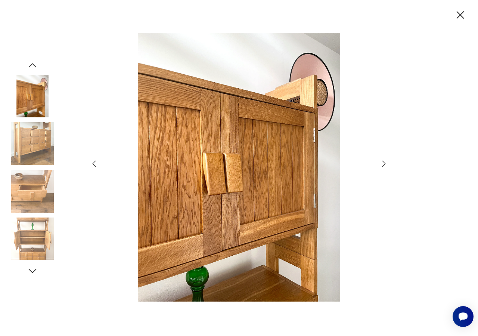
click at [93, 162] on icon "button" at bounding box center [94, 163] width 9 height 9
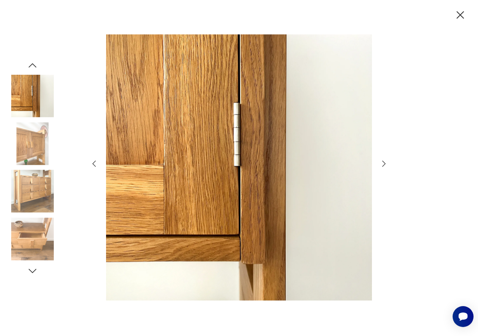
click at [93, 162] on icon "button" at bounding box center [94, 163] width 9 height 9
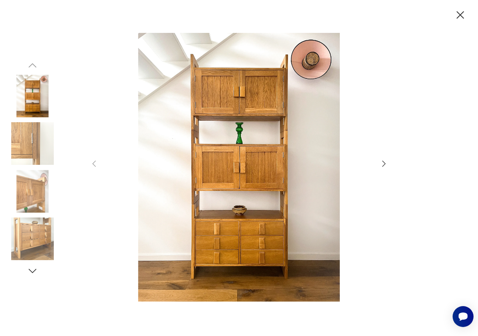
click at [463, 16] on icon "button" at bounding box center [460, 15] width 13 height 13
